Goal: Find specific fact: Find specific fact

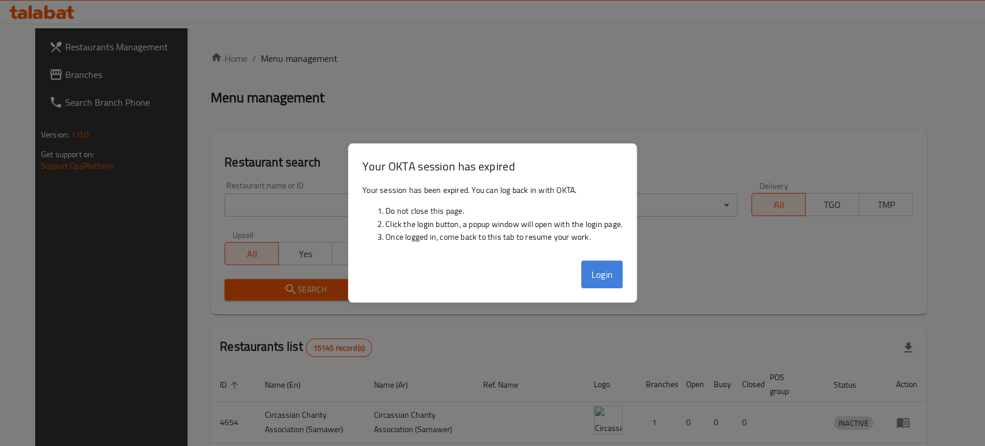
click at [600, 282] on button "Login" at bounding box center [602, 274] width 42 height 28
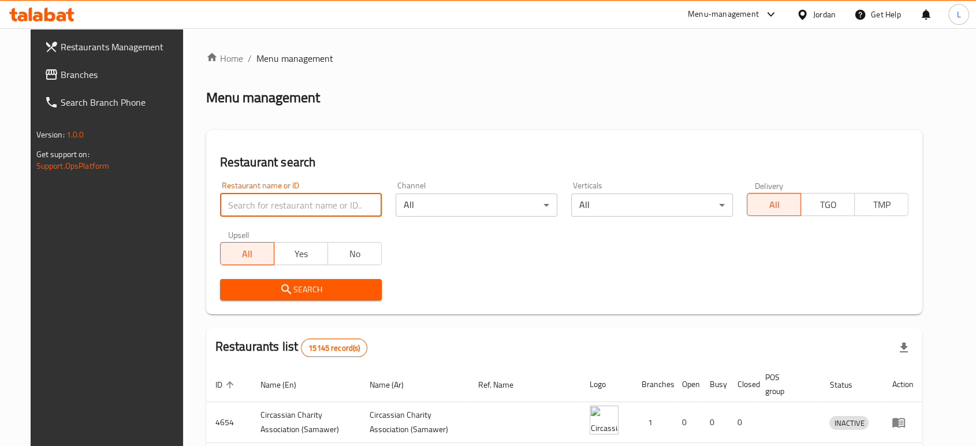
click at [293, 206] on input "search" at bounding box center [301, 204] width 162 height 23
type input "Real Cosmetics"
click at [296, 287] on span "Search" at bounding box center [300, 289] width 143 height 14
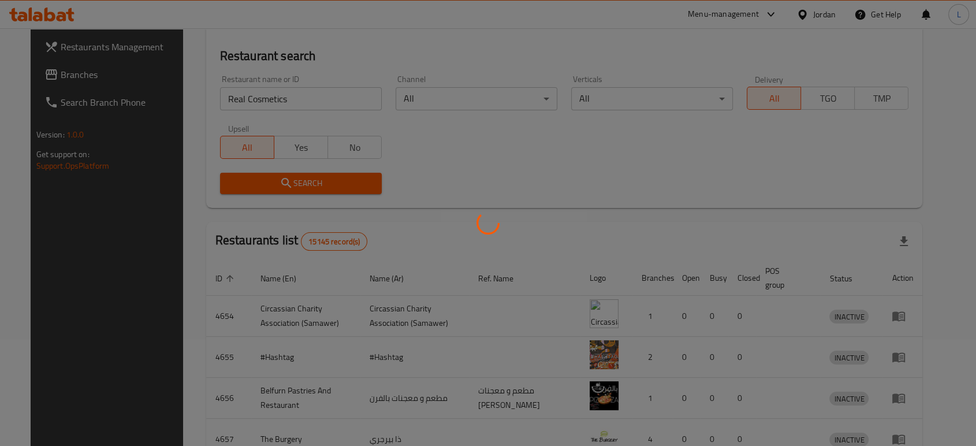
scroll to position [128, 0]
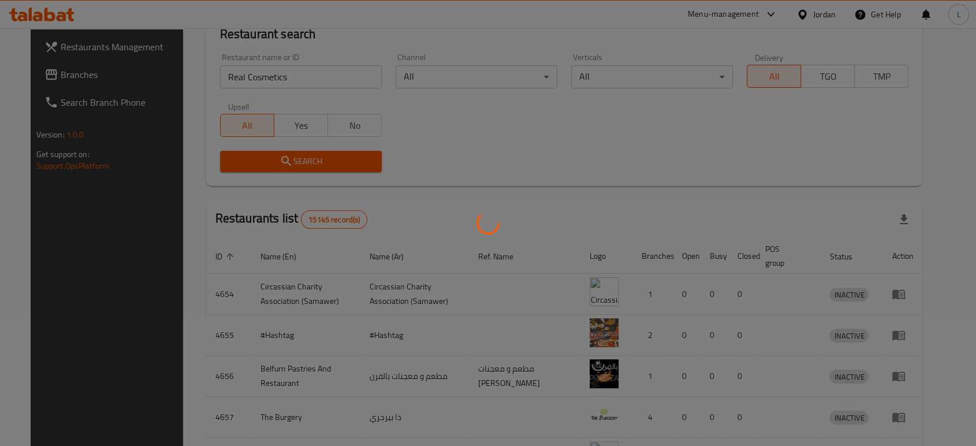
click at [677, 136] on div at bounding box center [488, 223] width 976 height 446
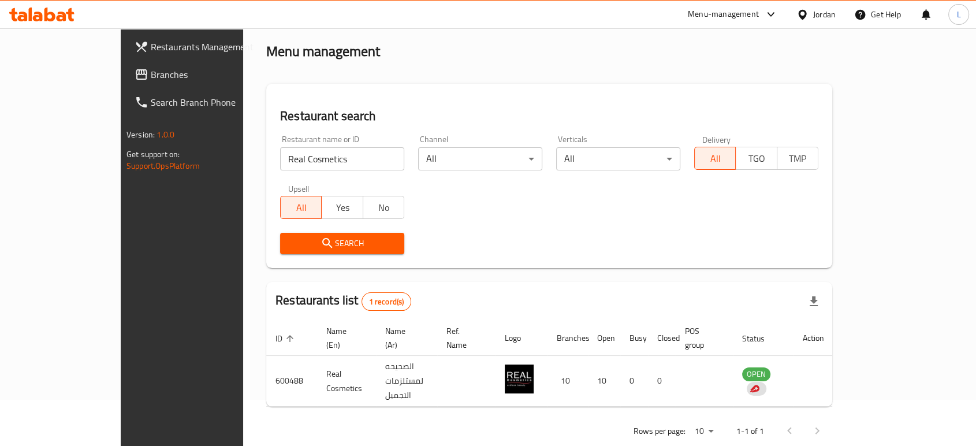
click at [734, 15] on div "Menu-management" at bounding box center [723, 15] width 71 height 14
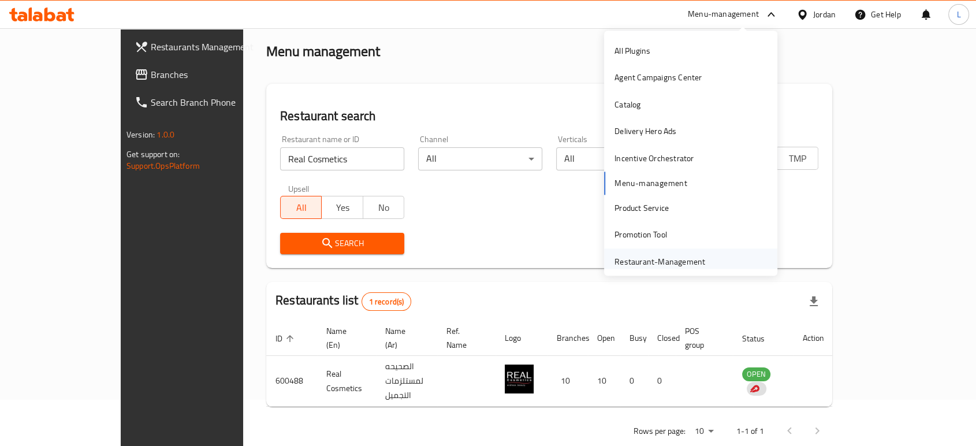
click at [652, 258] on div "Restaurant-Management" at bounding box center [659, 261] width 91 height 13
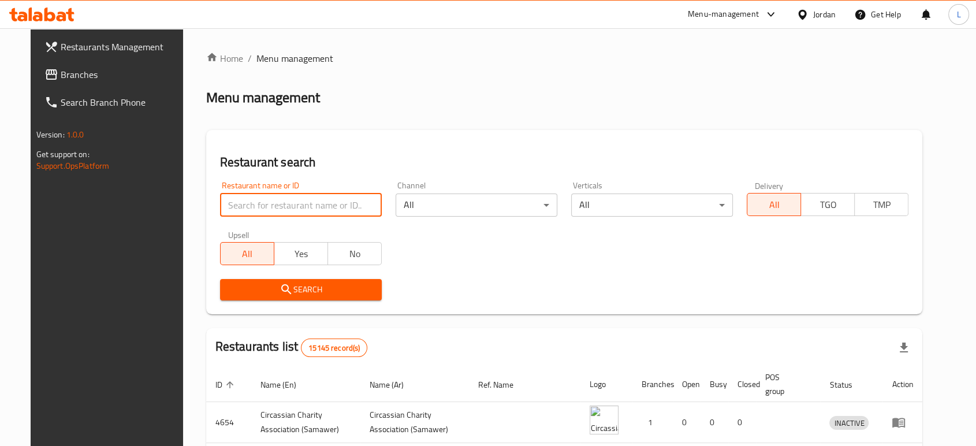
click at [319, 207] on input "search" at bounding box center [301, 204] width 162 height 23
type input "rawhi"
click button "Search" at bounding box center [301, 289] width 162 height 21
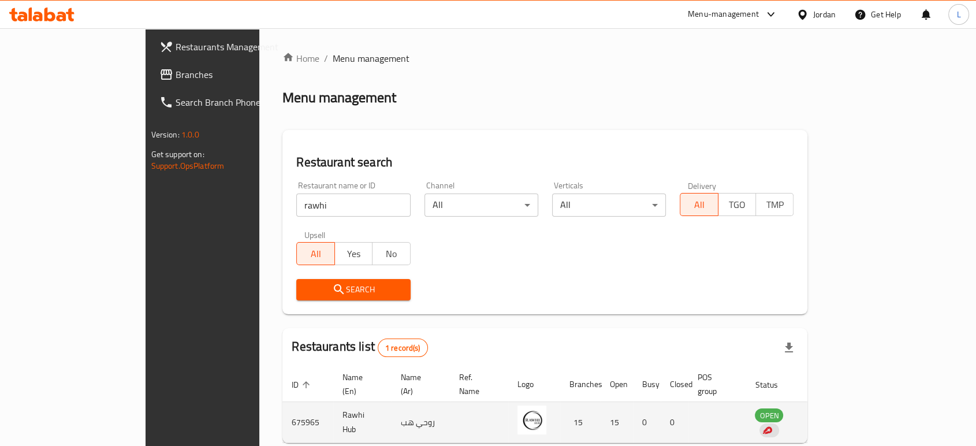
click at [333, 408] on td "Rawhi Hub" at bounding box center [362, 422] width 58 height 41
click at [333, 407] on td "Rawhi Hub" at bounding box center [362, 422] width 58 height 41
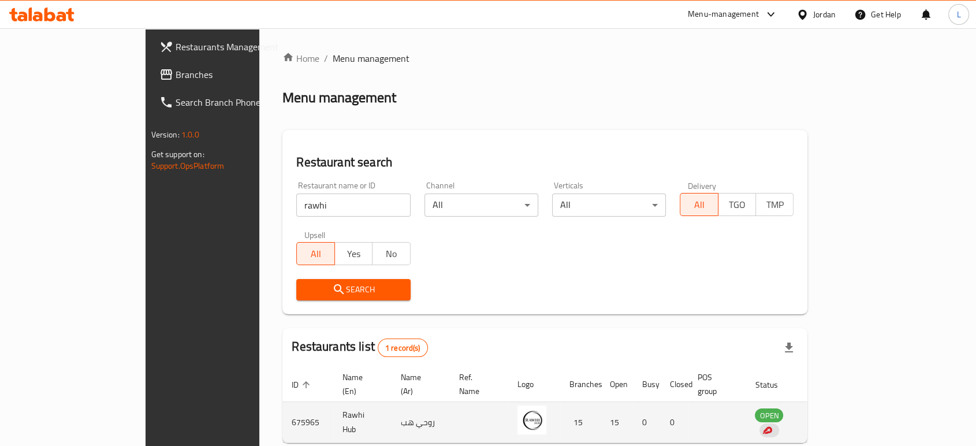
click at [282, 406] on td "675965" at bounding box center [307, 422] width 51 height 41
copy td "675965"
